Goal: Task Accomplishment & Management: Manage account settings

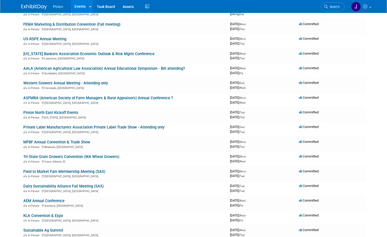
scroll to position [152, 0]
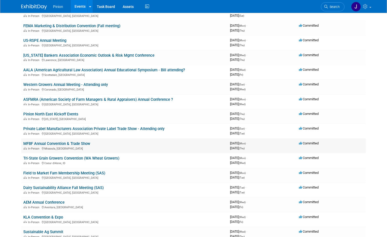
click at [33, 142] on link "MFBF Annual Convention & Trade Show" at bounding box center [56, 143] width 67 height 5
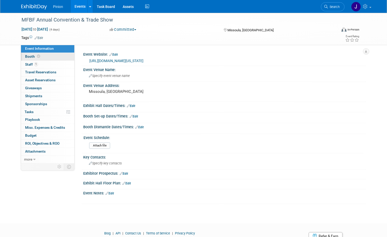
click at [37, 55] on icon at bounding box center [38, 56] width 3 height 3
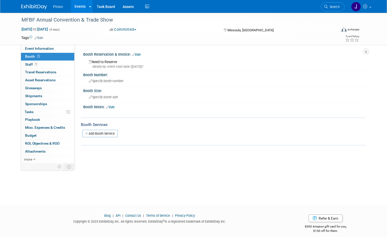
click at [137, 54] on link "Edit" at bounding box center [136, 55] width 8 height 4
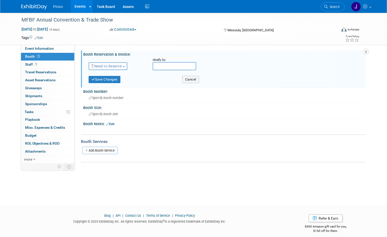
click at [118, 66] on span "Need to Reserve" at bounding box center [106, 66] width 30 height 4
click at [105, 80] on link "Reserved" at bounding box center [116, 81] width 55 height 7
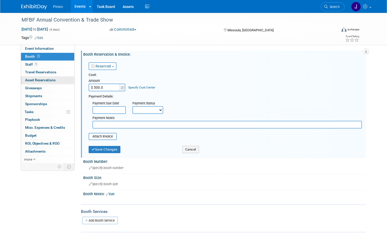
type input "$ 500.00"
click at [102, 148] on button "Save Changes" at bounding box center [105, 149] width 32 height 7
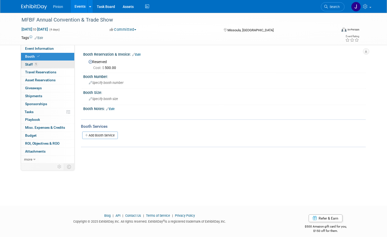
click at [40, 64] on link "1 Staff 1" at bounding box center [47, 65] width 53 height 8
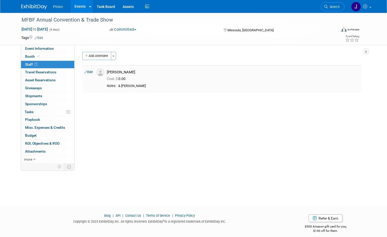
click at [87, 71] on link "Edit" at bounding box center [88, 72] width 8 height 4
select select "eb50e4e4-7c35-4b4c-b198-e002d24c99c2"
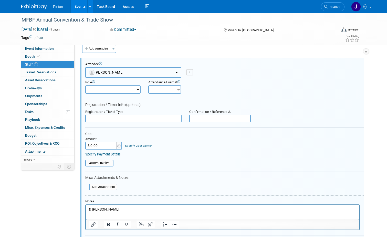
click at [125, 71] on button "[PERSON_NAME]" at bounding box center [133, 72] width 96 height 10
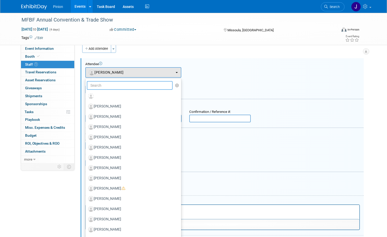
click at [109, 83] on input "text" at bounding box center [130, 85] width 86 height 9
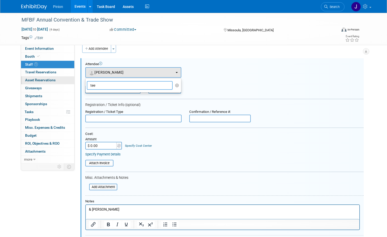
drag, startPoint x: 107, startPoint y: 82, endPoint x: 58, endPoint y: 80, distance: 49.0
click at [58, 80] on div "Event Information Event Info Booth Booth 1 Staff 1 Staff 0 Travel Reservations …" at bounding box center [193, 132] width 352 height 252
type input "tee"
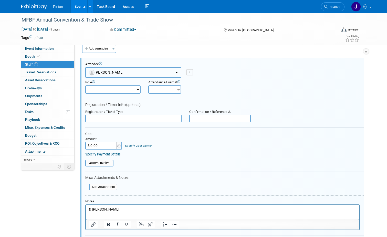
click at [172, 73] on button "[PERSON_NAME]" at bounding box center [133, 72] width 96 height 10
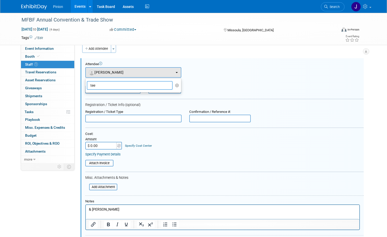
click at [134, 86] on input "tee" at bounding box center [130, 85] width 86 height 9
click at [175, 85] on icon "button" at bounding box center [177, 85] width 4 height 4
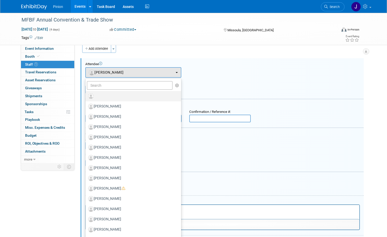
click at [107, 94] on label at bounding box center [132, 96] width 88 height 8
click at [86, 94] on input "radio" at bounding box center [84, 95] width 3 height 3
select select
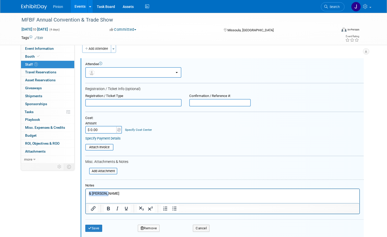
click at [86, 189] on html "& Ethan S." at bounding box center [223, 192] width 274 height 7
click at [89, 229] on button "Save" at bounding box center [93, 227] width 17 height 7
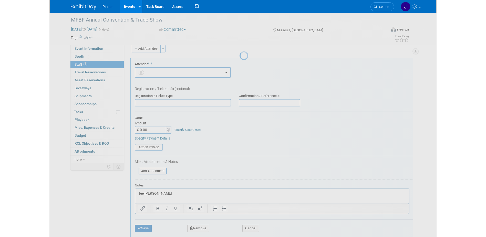
scroll to position [5, 0]
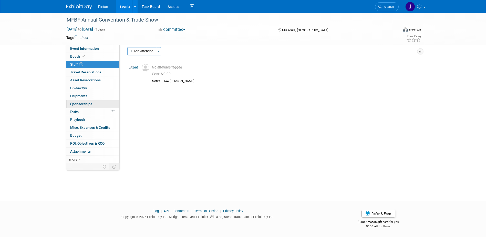
click at [84, 102] on span "Sponsorships 0" at bounding box center [81, 104] width 22 height 4
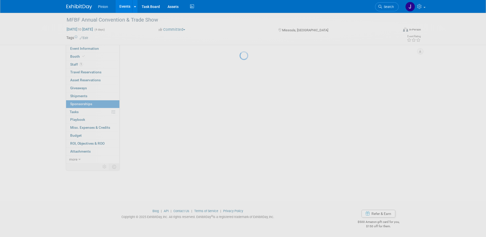
scroll to position [0, 0]
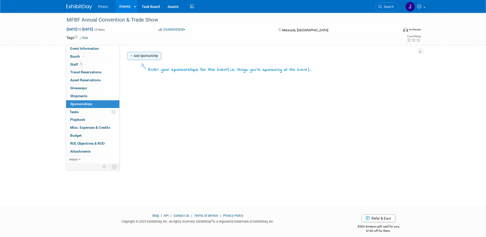
click at [135, 57] on link "Add Sponsorship" at bounding box center [144, 56] width 34 height 8
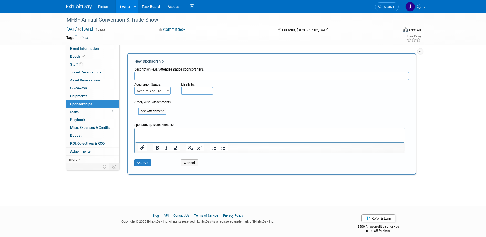
click at [141, 73] on input "text" at bounding box center [271, 76] width 275 height 8
type input "Friend of Farm Bureau"
click at [152, 93] on span "Need to Acquire" at bounding box center [152, 90] width 35 height 7
select select "2"
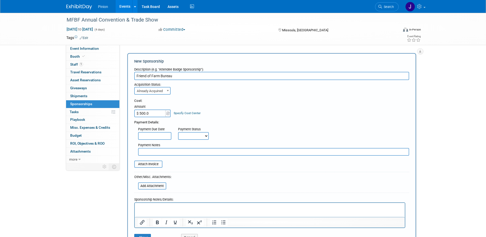
type input "$ 500.00"
click at [151, 185] on input "file" at bounding box center [135, 186] width 61 height 6
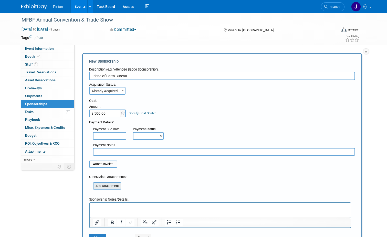
click at [102, 184] on input "file" at bounding box center [90, 186] width 61 height 6
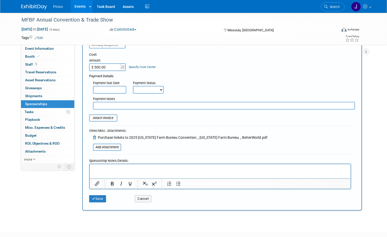
drag, startPoint x: 388, startPoint y: 74, endPoint x: 33, endPoint y: 13, distance: 360.2
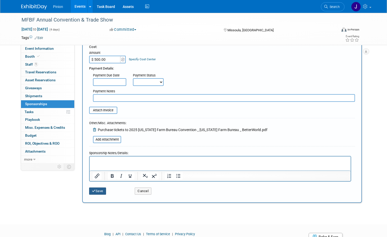
click at [95, 190] on button "Save" at bounding box center [97, 190] width 17 height 7
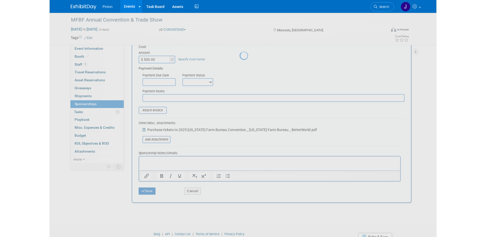
scroll to position [5, 0]
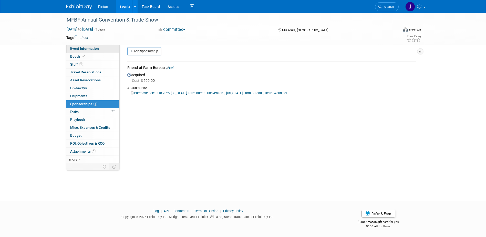
click at [86, 49] on span "Event Information" at bounding box center [84, 48] width 29 height 4
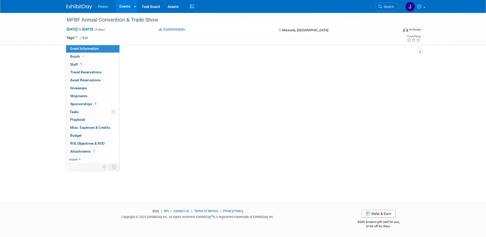
scroll to position [0, 0]
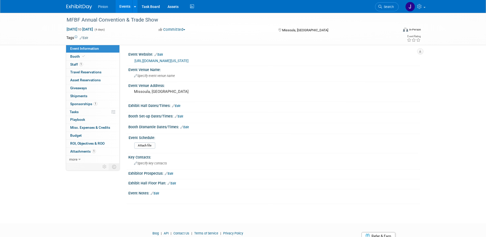
click at [89, 48] on span "Event Information" at bounding box center [84, 48] width 29 height 4
click at [146, 163] on span "Specify key contacts" at bounding box center [150, 163] width 33 height 4
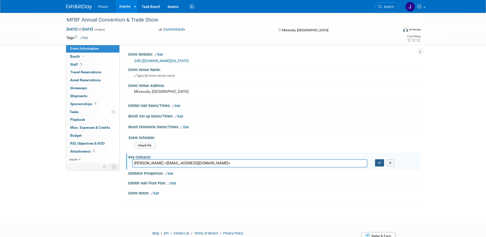
type input "Rikki Swant <rikkis@mfbf.org>"
click at [380, 161] on icon "button" at bounding box center [380, 162] width 4 height 3
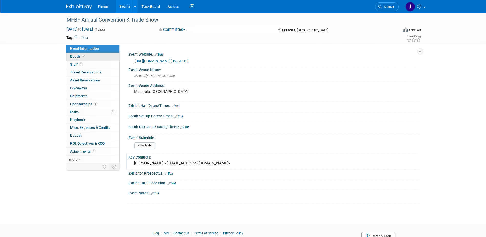
click at [82, 57] on icon at bounding box center [83, 56] width 3 height 3
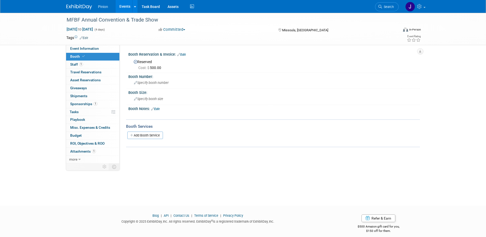
click at [159, 108] on link "Edit" at bounding box center [155, 109] width 8 height 4
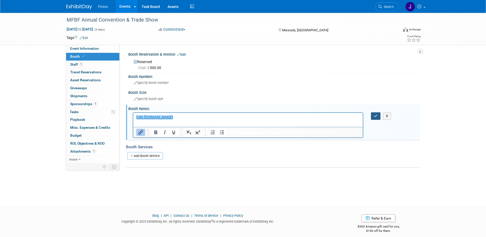
click at [374, 115] on icon "button" at bounding box center [376, 116] width 4 height 4
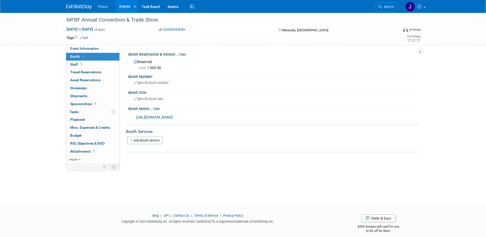
click at [185, 55] on link "Edit" at bounding box center [181, 55] width 8 height 4
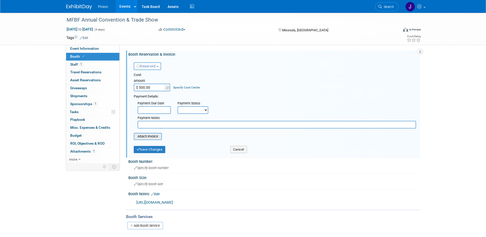
click at [148, 139] on input "file" at bounding box center [130, 136] width 61 height 6
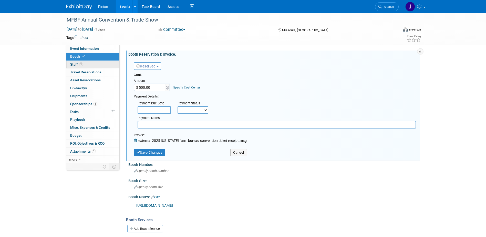
click at [84, 65] on link "1 Staff 1" at bounding box center [92, 65] width 53 height 8
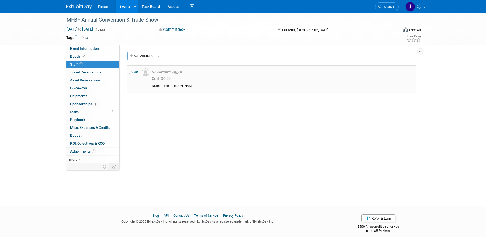
click at [136, 72] on link "Edit" at bounding box center [133, 72] width 8 height 4
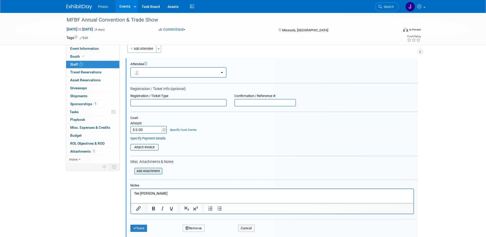
click at [153, 169] on input "file" at bounding box center [131, 171] width 61 height 6
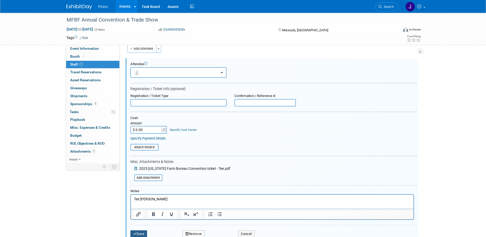
click at [137, 233] on button "Save" at bounding box center [138, 233] width 17 height 7
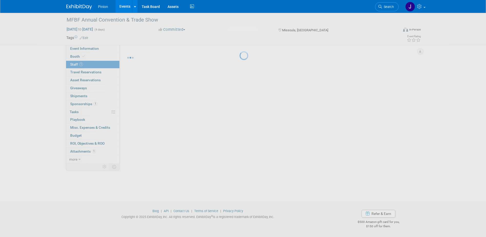
scroll to position [5, 0]
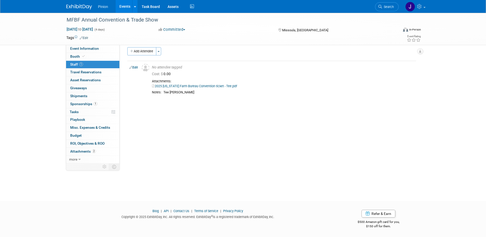
click at [85, 5] on img at bounding box center [79, 6] width 26 height 5
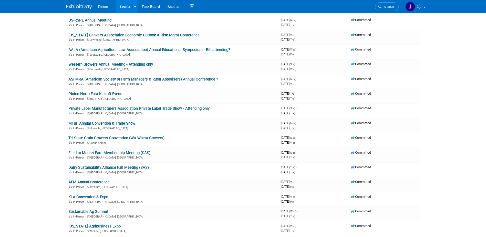
scroll to position [174, 0]
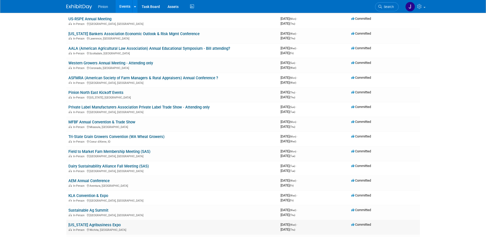
click at [89, 224] on link "[US_STATE] Agribusiness Expo" at bounding box center [94, 224] width 52 height 5
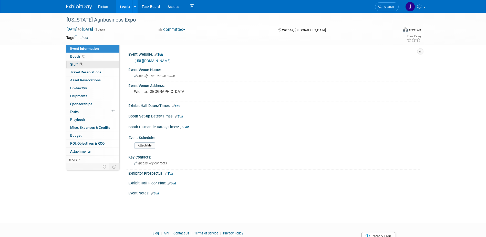
click at [80, 62] on link "3 Staff 3" at bounding box center [92, 65] width 53 height 8
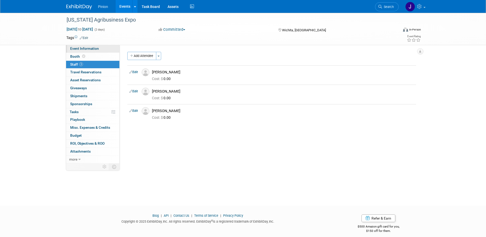
click at [85, 48] on span "Event Information" at bounding box center [84, 48] width 29 height 4
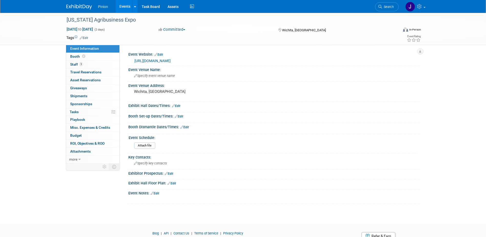
click at [153, 60] on link "https://www.ksabe.org/" at bounding box center [152, 61] width 36 height 4
click at [135, 22] on div "[US_STATE] Agribusiness Expo" at bounding box center [228, 19] width 326 height 9
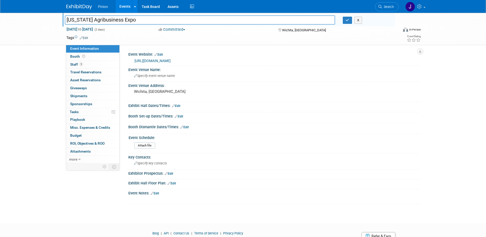
drag, startPoint x: 136, startPoint y: 20, endPoint x: 58, endPoint y: 16, distance: 78.2
click at [58, 16] on div "Kansas Agribusiness Expo Kansas Agribusiness Expo X Nov 19, 2025 to Nov 20, 202…" at bounding box center [243, 29] width 486 height 32
click at [348, 23] on button "button" at bounding box center [347, 20] width 9 height 7
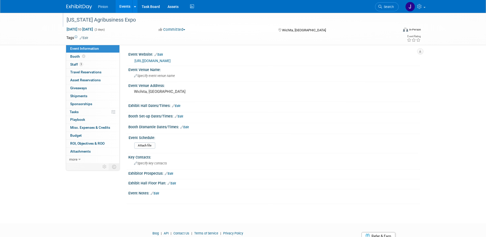
click at [73, 4] on link at bounding box center [82, 4] width 32 height 4
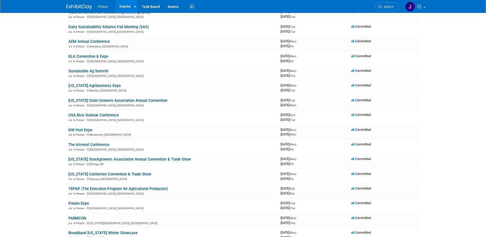
scroll to position [317, 0]
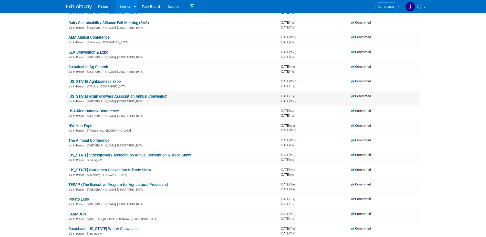
click at [124, 95] on link "[US_STATE] Grain Growers Association Annual Convention" at bounding box center [117, 96] width 99 height 5
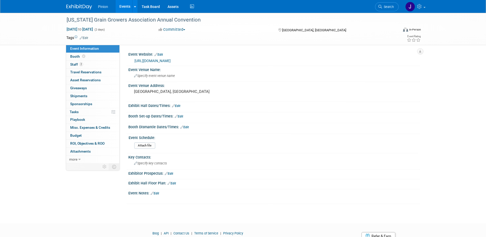
click at [161, 60] on link "[URL][DOMAIN_NAME]" at bounding box center [152, 61] width 36 height 4
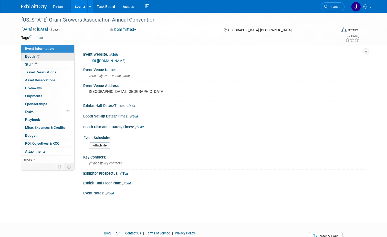
click at [32, 56] on span "Booth" at bounding box center [33, 56] width 16 height 4
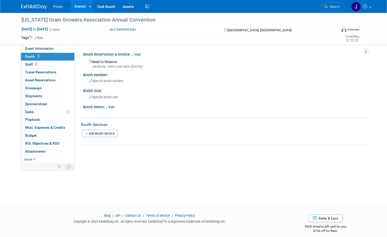
click at [138, 55] on link "Edit" at bounding box center [136, 55] width 8 height 4
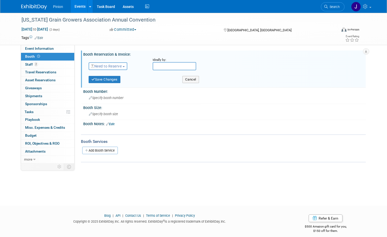
click at [107, 67] on span "Need to Reserve" at bounding box center [106, 66] width 30 height 4
click at [101, 82] on link "Reserved" at bounding box center [116, 81] width 55 height 7
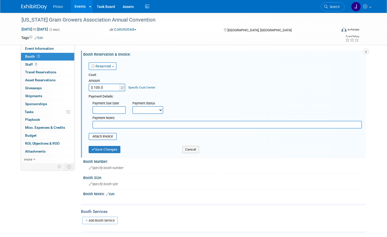
type input "$ 100.00"
click at [149, 122] on input "text" at bounding box center [226, 125] width 269 height 8
type input "Pre-reg $100 - to pay by check"
click at [112, 136] on input "file" at bounding box center [85, 136] width 61 height 6
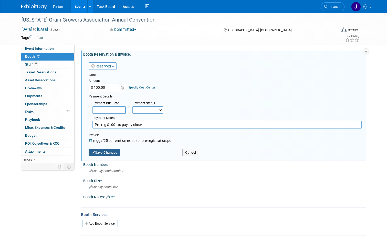
drag, startPoint x: 93, startPoint y: 152, endPoint x: 90, endPoint y: 150, distance: 4.2
click at [93, 152] on button "Save Changes" at bounding box center [105, 152] width 32 height 7
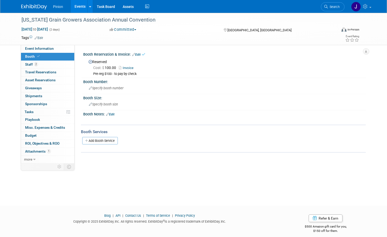
click at [28, 63] on span "Staff 2" at bounding box center [31, 64] width 13 height 4
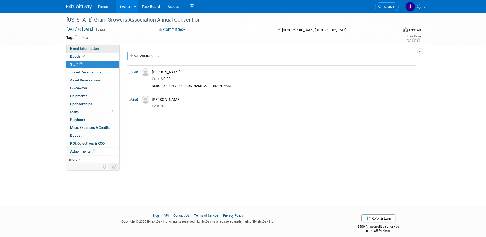
click at [95, 48] on span "Event Information" at bounding box center [84, 48] width 29 height 4
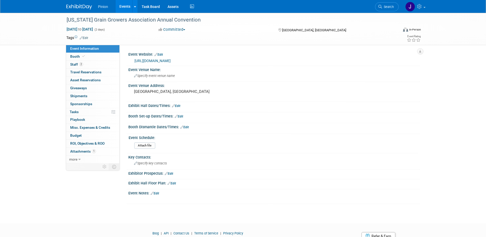
click at [76, 5] on img at bounding box center [79, 6] width 26 height 5
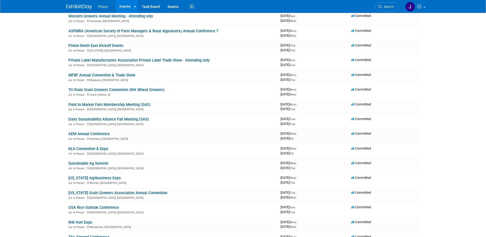
scroll to position [217, 0]
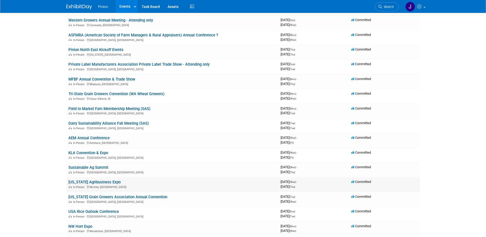
click at [74, 181] on link "[US_STATE] Agribusiness Expo" at bounding box center [94, 182] width 52 height 5
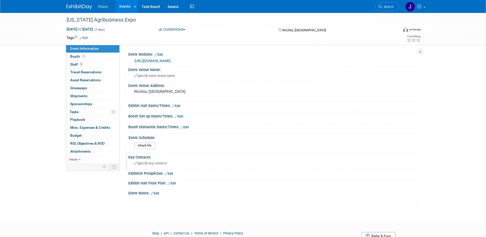
click at [145, 163] on span "Specify key contacts" at bounding box center [150, 163] width 33 height 4
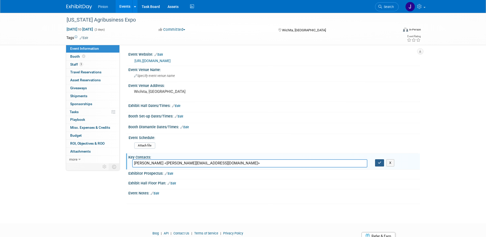
type input "[PERSON_NAME] <[PERSON_NAME][EMAIL_ADDRESS][DOMAIN_NAME]>"
click at [379, 163] on icon "button" at bounding box center [380, 162] width 4 height 3
